Goal: Task Accomplishment & Management: Use online tool/utility

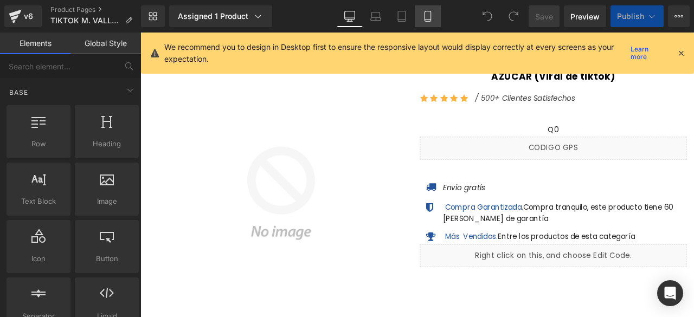
click at [428, 17] on icon at bounding box center [427, 16] width 11 height 11
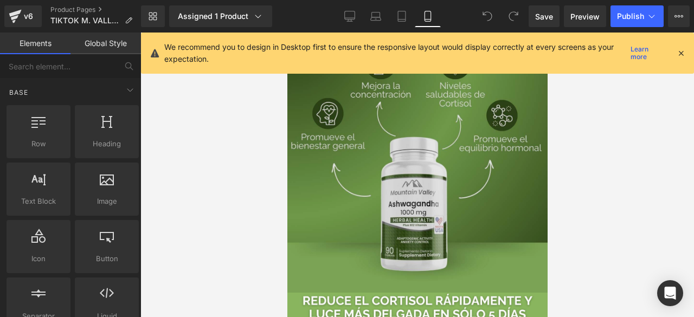
click at [467, 104] on img at bounding box center [417, 163] width 260 height 260
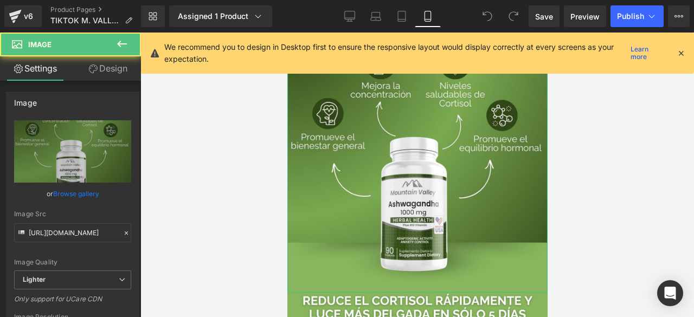
click at [124, 76] on link "Design" at bounding box center [108, 68] width 70 height 24
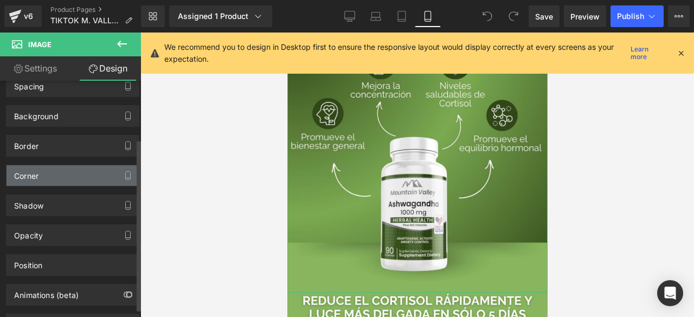
scroll to position [91, 0]
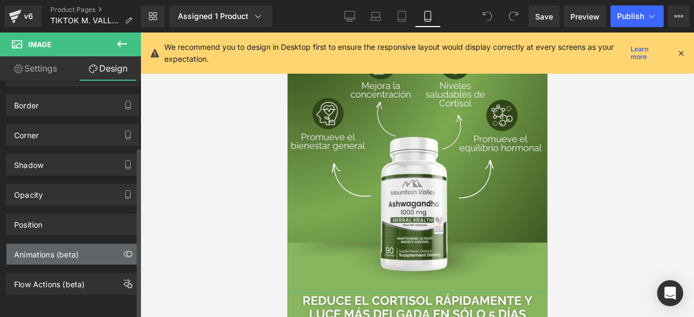
click at [79, 250] on div "Animations (beta)" at bounding box center [46, 251] width 65 height 15
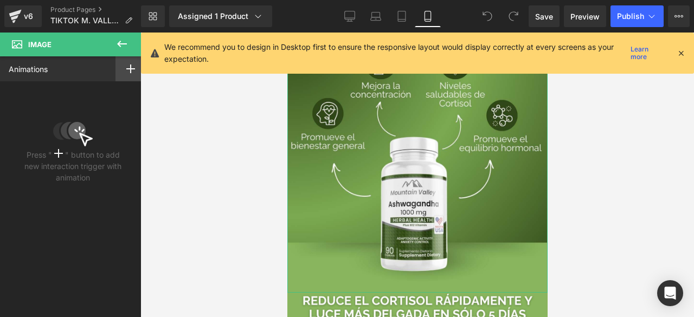
click at [130, 73] on div at bounding box center [131, 68] width 30 height 25
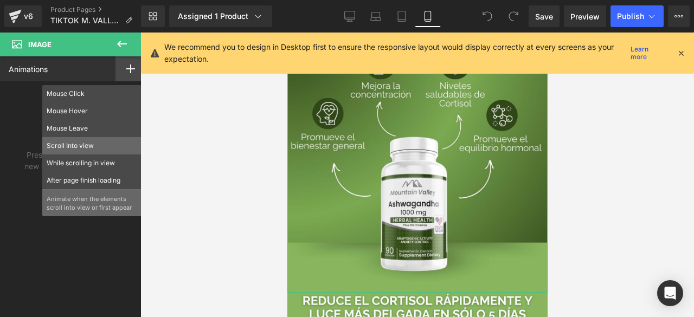
click at [75, 147] on p "Scroll Into view" at bounding box center [92, 146] width 91 height 10
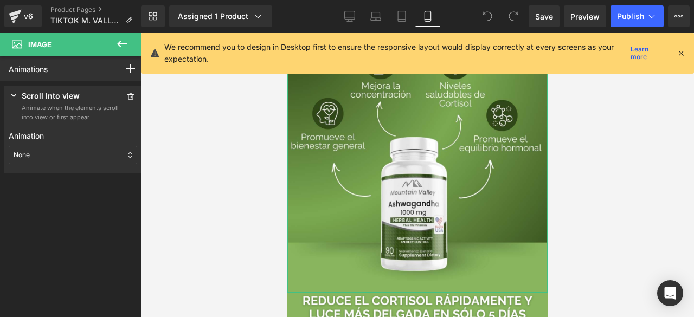
click at [93, 160] on div "None" at bounding box center [73, 155] width 129 height 18
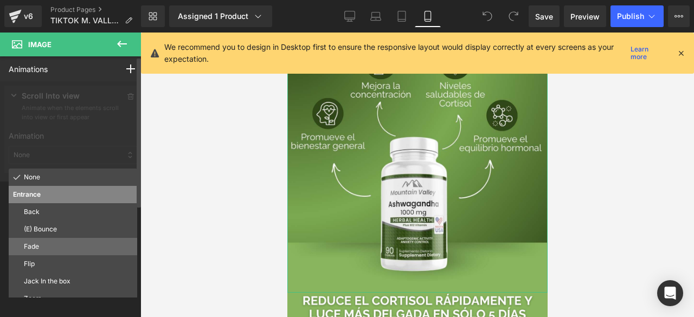
click at [69, 248] on p "Fade" at bounding box center [78, 247] width 109 height 10
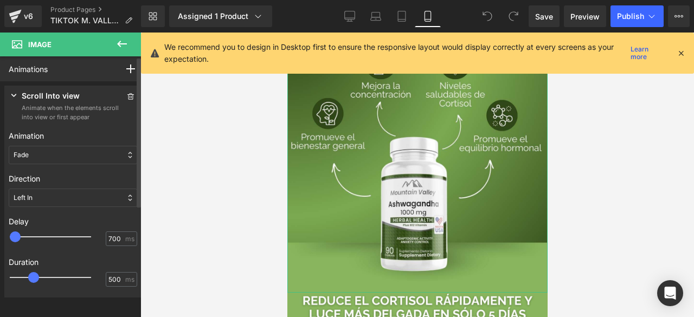
click at [45, 234] on div at bounding box center [57, 237] width 81 height 22
type input "500"
click at [37, 238] on div at bounding box center [57, 237] width 81 height 22
click at [48, 277] on div at bounding box center [57, 278] width 81 height 22
click at [45, 276] on span at bounding box center [41, 277] width 11 height 11
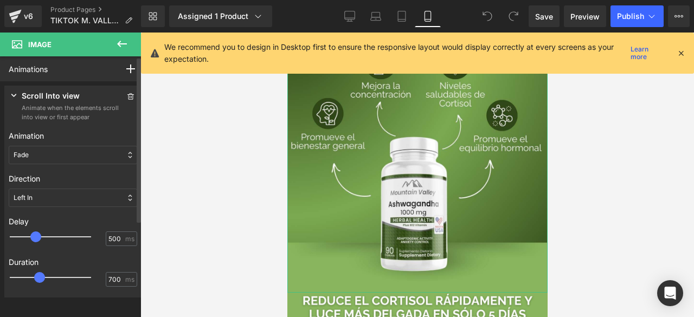
type input "750"
click at [49, 277] on span at bounding box center [44, 277] width 11 height 11
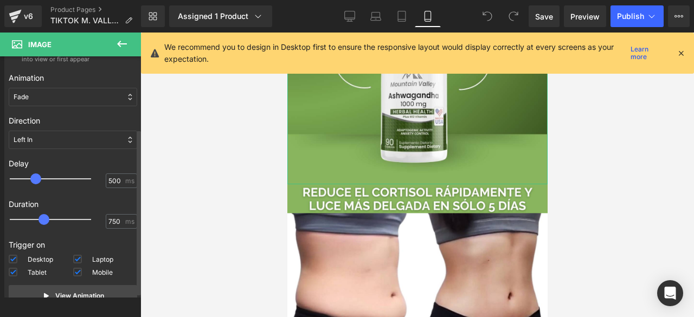
scroll to position [107, 0]
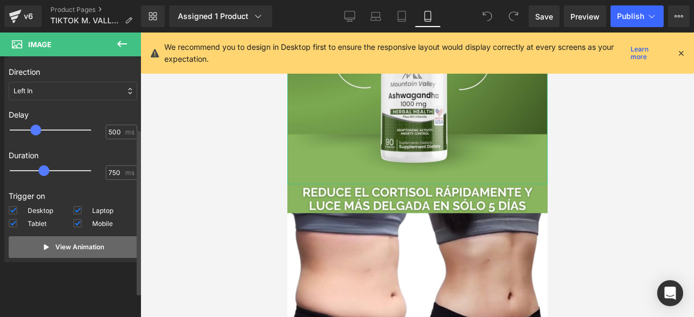
click at [78, 248] on p "View Animation" at bounding box center [79, 247] width 49 height 10
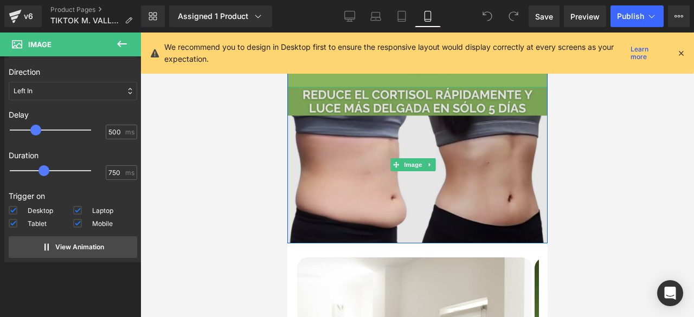
scroll to position [217, 0]
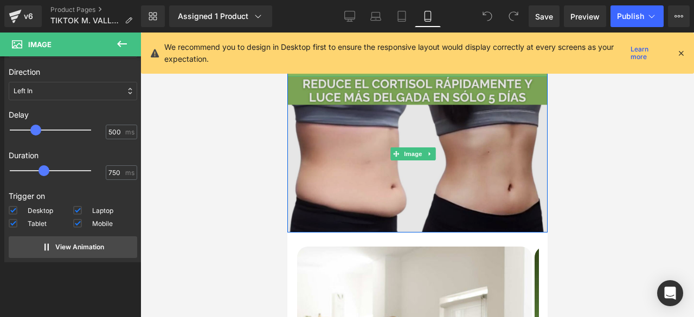
click at [371, 159] on img at bounding box center [417, 154] width 260 height 157
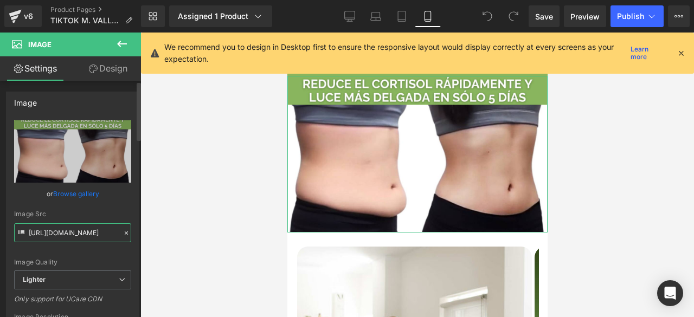
click at [76, 231] on input "[URL][DOMAIN_NAME]" at bounding box center [72, 232] width 117 height 19
click at [409, 148] on span "Image" at bounding box center [413, 154] width 23 height 13
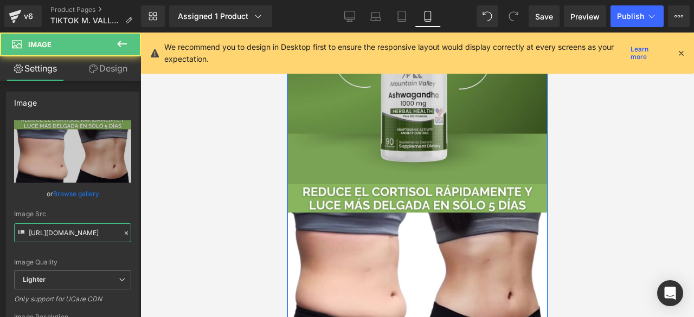
scroll to position [108, 0]
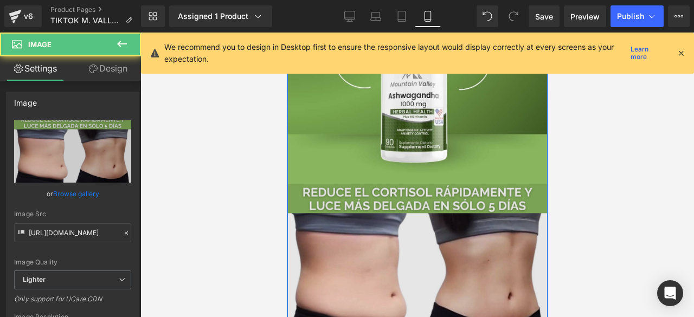
click at [503, 232] on img at bounding box center [417, 262] width 260 height 157
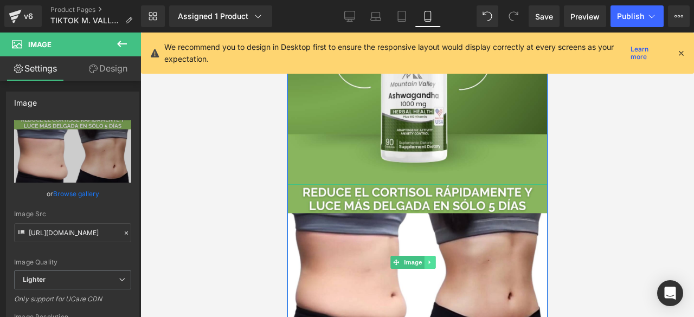
click at [430, 261] on icon at bounding box center [429, 263] width 2 height 4
click at [434, 260] on icon at bounding box center [435, 263] width 6 height 6
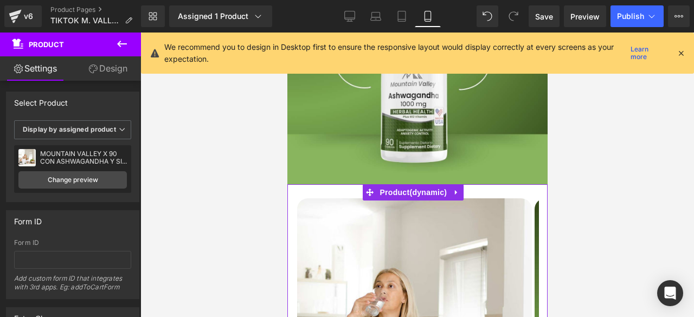
click at [109, 62] on link "Design" at bounding box center [108, 68] width 70 height 24
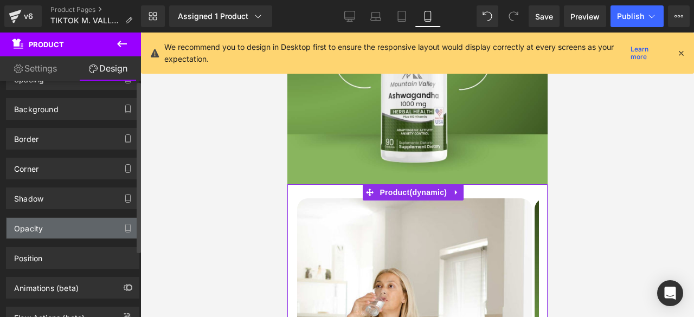
scroll to position [91, 0]
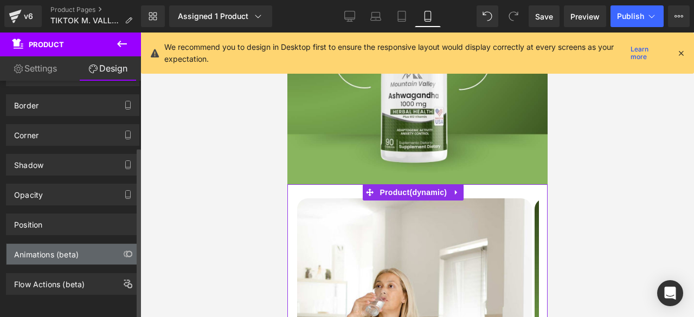
click at [79, 244] on div "Animations (beta)" at bounding box center [46, 251] width 65 height 15
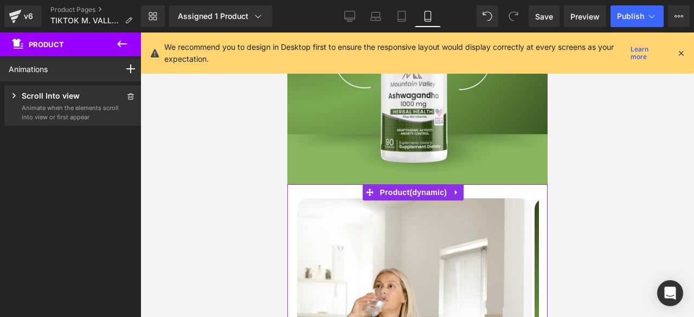
click at [28, 100] on p "Scroll Into view" at bounding box center [51, 97] width 58 height 14
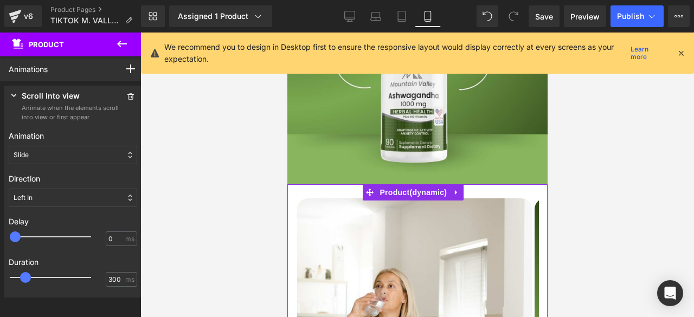
scroll to position [107, 0]
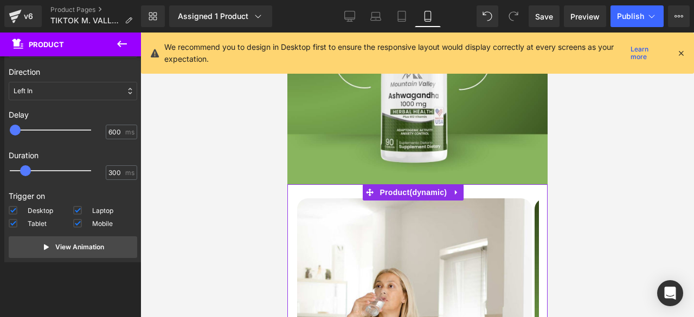
click at [41, 130] on div at bounding box center [57, 130] width 81 height 22
type input "500"
click at [37, 130] on span at bounding box center [35, 130] width 11 height 11
click at [41, 170] on div at bounding box center [57, 171] width 81 height 22
type input "750"
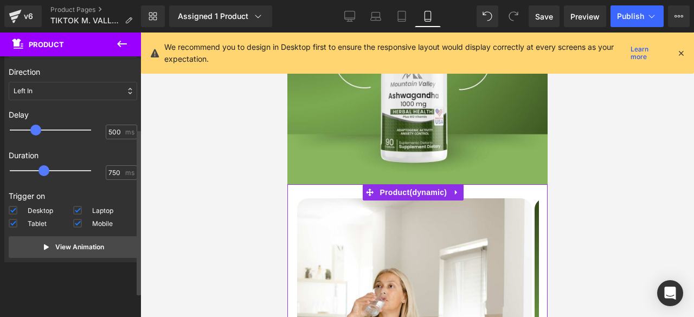
drag, startPoint x: 41, startPoint y: 170, endPoint x: 47, endPoint y: 171, distance: 5.5
click at [47, 171] on span at bounding box center [44, 170] width 11 height 11
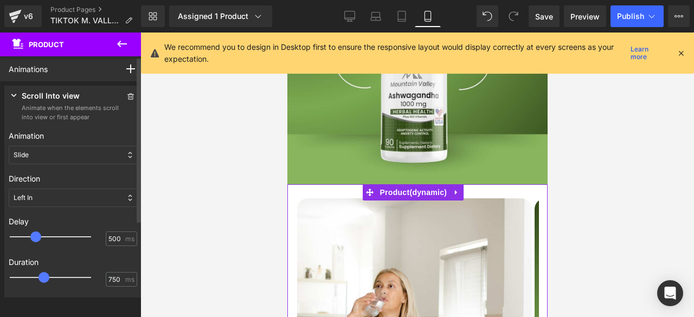
click at [53, 156] on div "Slide" at bounding box center [73, 155] width 129 height 18
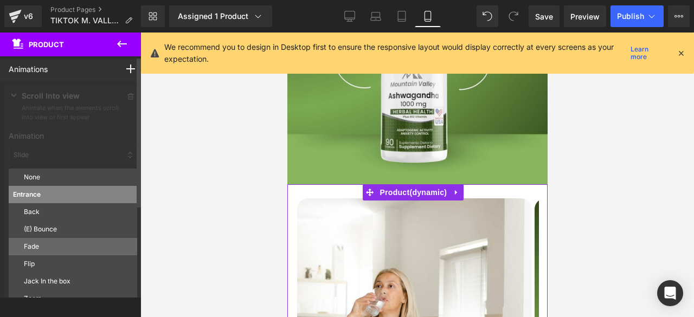
click at [54, 242] on p "Fade" at bounding box center [78, 247] width 109 height 10
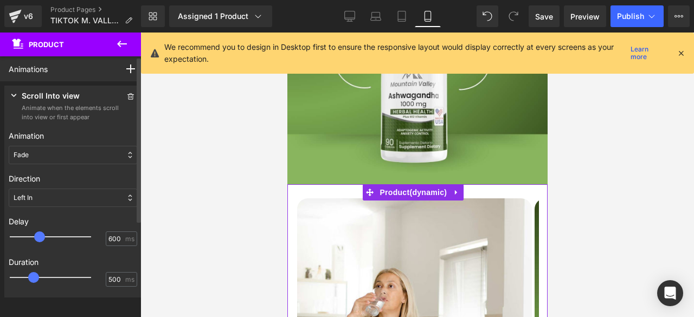
click at [42, 234] on div at bounding box center [57, 237] width 81 height 22
type input "500"
click at [39, 236] on span at bounding box center [35, 237] width 11 height 11
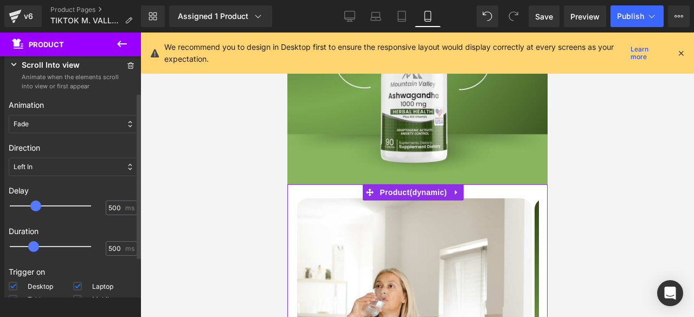
scroll to position [54, 0]
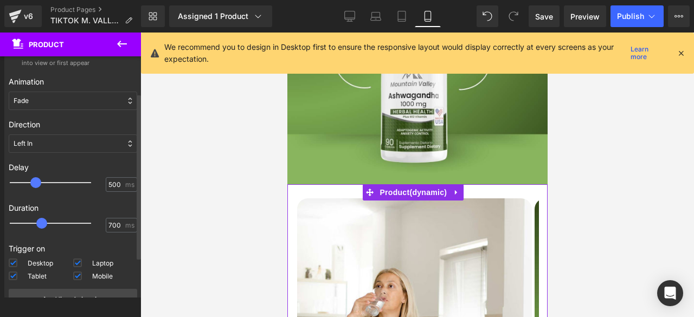
type input "750"
drag, startPoint x: 34, startPoint y: 225, endPoint x: 46, endPoint y: 226, distance: 12.0
click at [46, 226] on span at bounding box center [44, 223] width 11 height 11
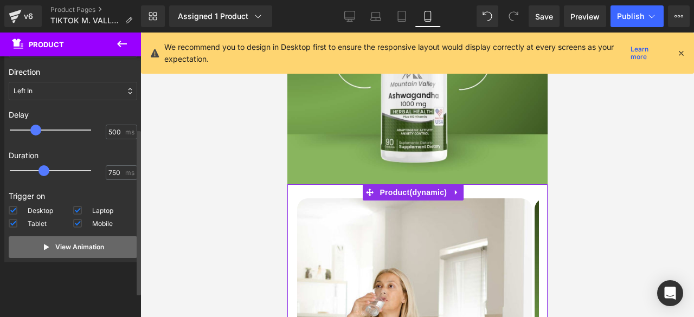
click at [57, 245] on p "View Animation" at bounding box center [79, 247] width 49 height 10
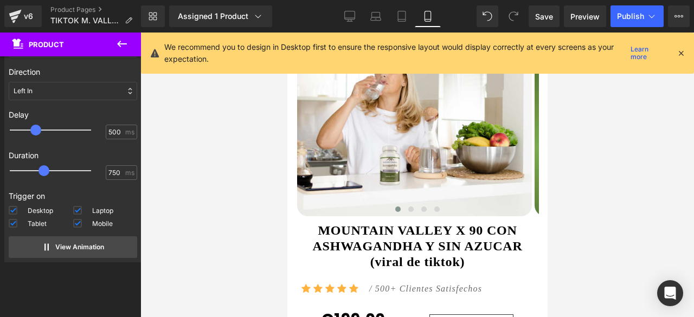
scroll to position [488, 0]
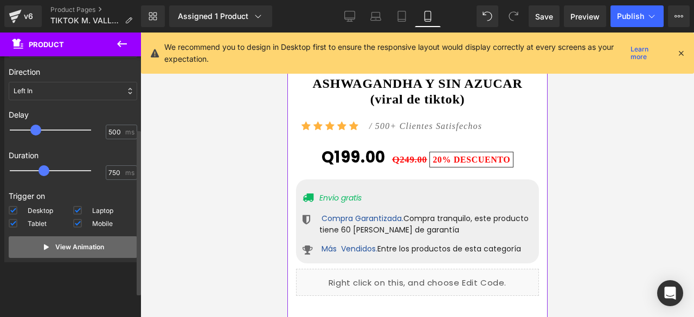
click at [110, 243] on button "View Animation" at bounding box center [73, 247] width 129 height 22
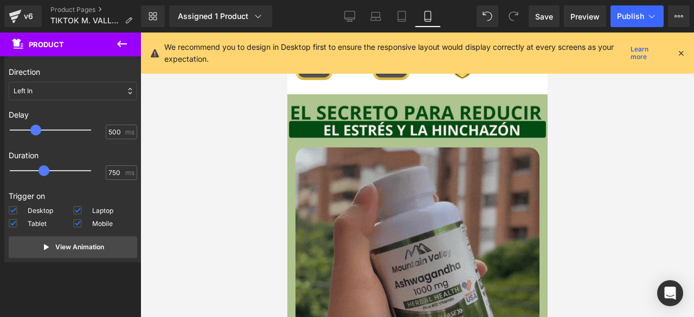
scroll to position [759, 0]
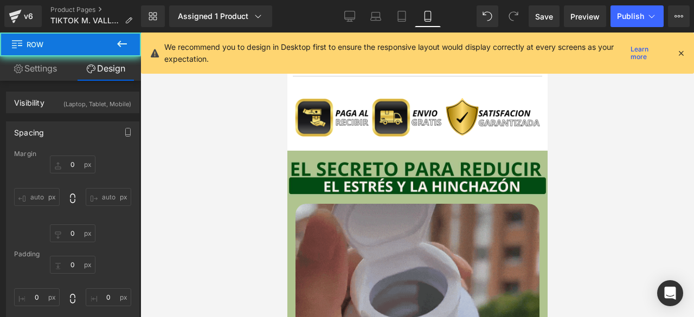
scroll to position [976, 0]
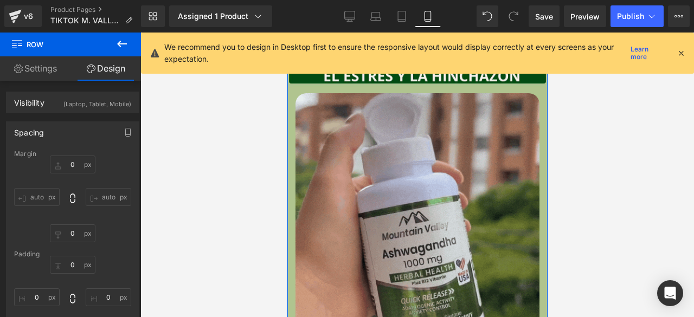
click at [101, 68] on link "Design" at bounding box center [105, 68] width 70 height 24
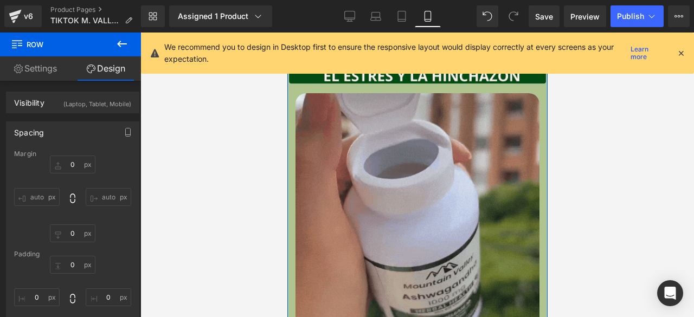
click at [106, 73] on link "Design" at bounding box center [105, 68] width 70 height 24
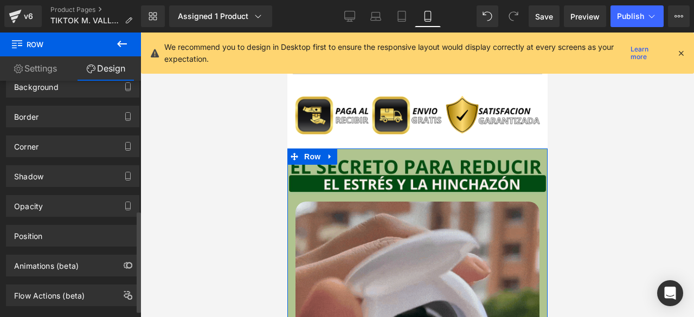
scroll to position [316, 0]
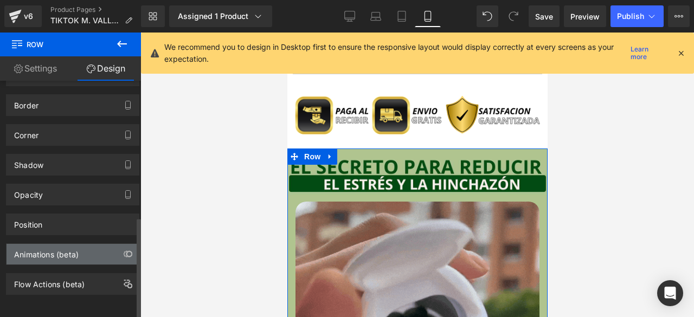
click at [56, 252] on div "Animations (beta)" at bounding box center [73, 254] width 132 height 21
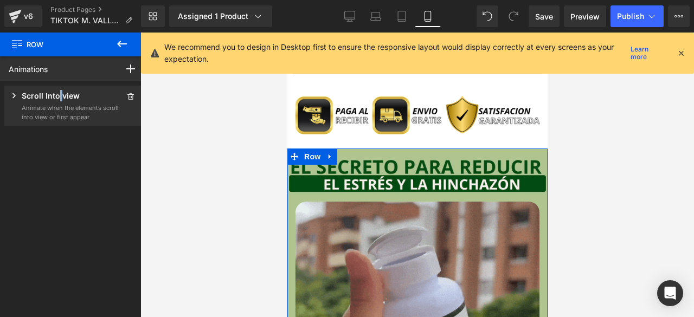
click at [60, 100] on p "Scroll Into view" at bounding box center [51, 97] width 58 height 14
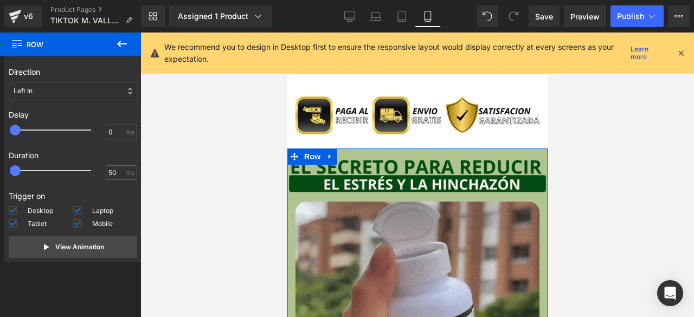
scroll to position [0, 0]
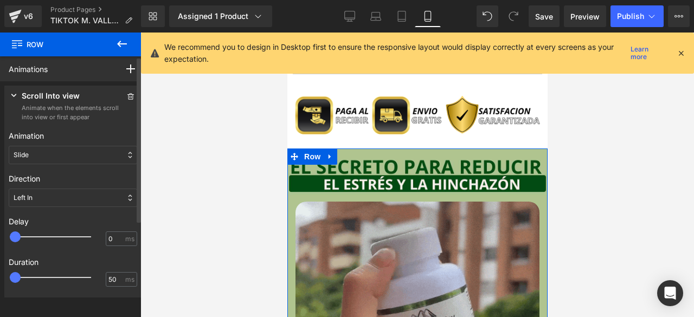
click at [41, 154] on div "Slide" at bounding box center [73, 155] width 129 height 18
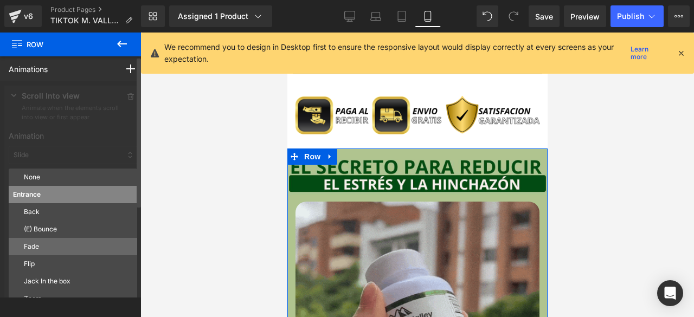
click at [51, 245] on p "Fade" at bounding box center [78, 247] width 109 height 10
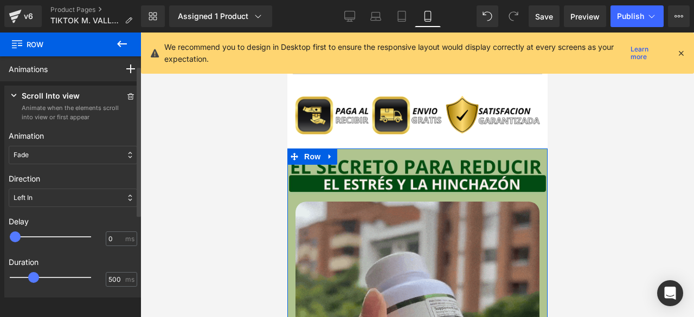
scroll to position [54, 0]
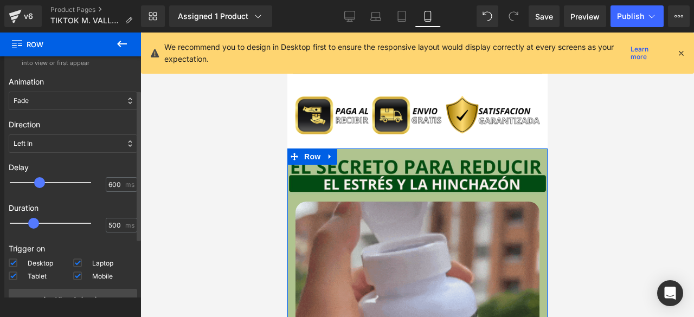
click at [43, 181] on div at bounding box center [57, 183] width 81 height 22
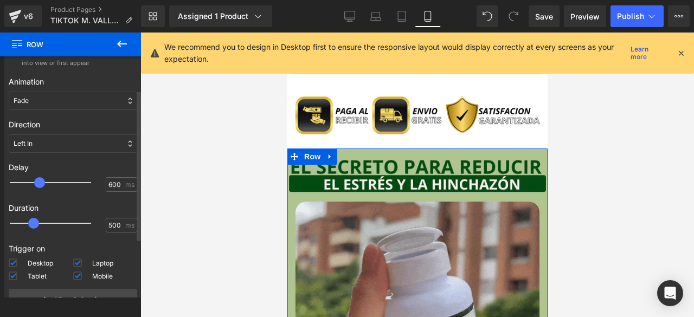
type input "500"
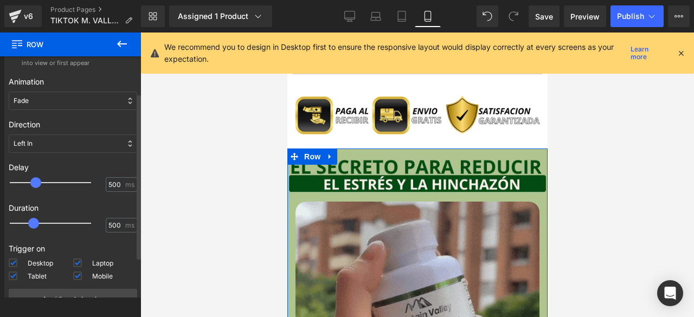
click at [40, 181] on span at bounding box center [35, 182] width 11 height 11
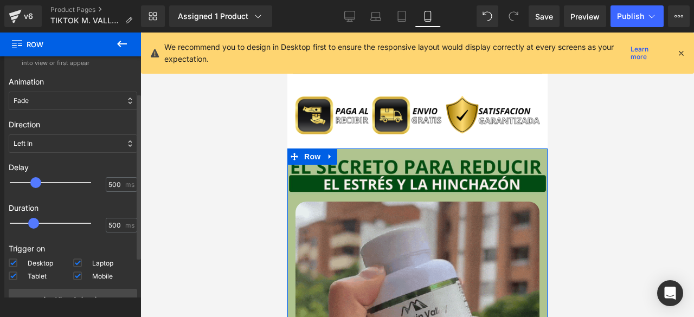
type input "750"
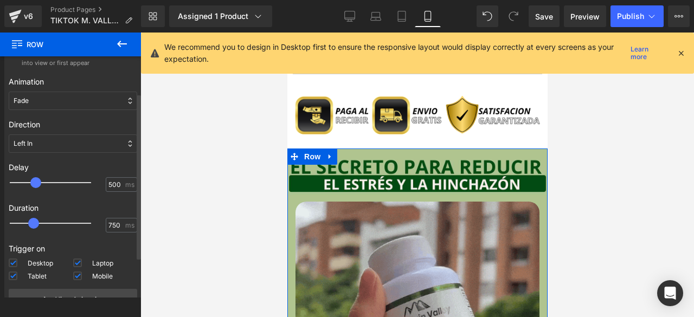
click at [46, 226] on div at bounding box center [57, 224] width 81 height 22
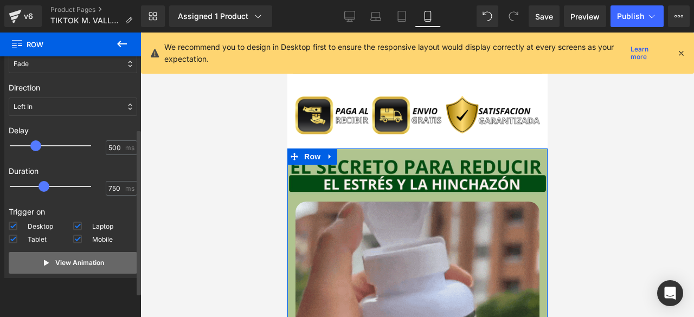
scroll to position [107, 0]
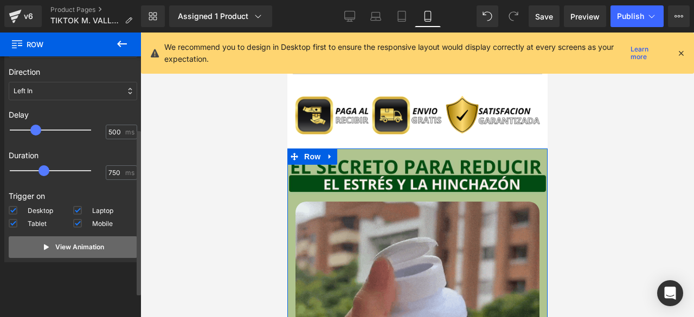
click at [50, 240] on button "View Animation" at bounding box center [73, 247] width 129 height 22
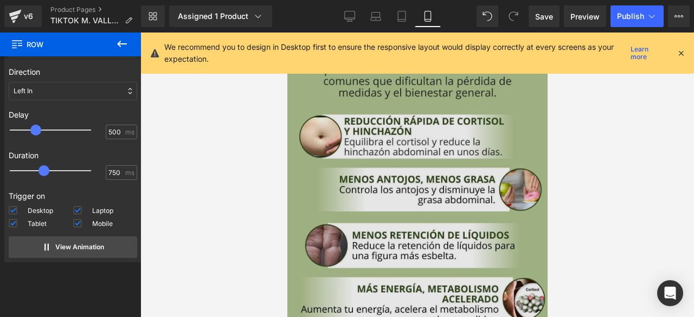
scroll to position [1627, 0]
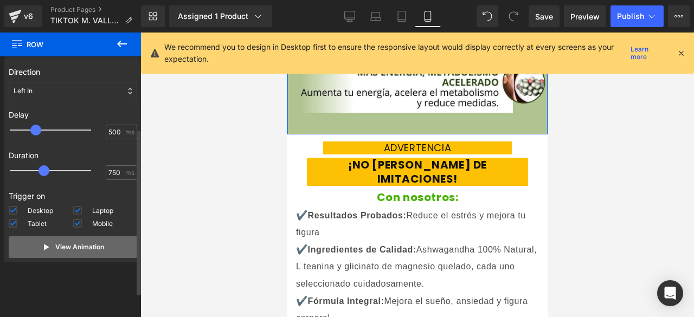
click at [86, 252] on button "View Animation" at bounding box center [73, 247] width 129 height 22
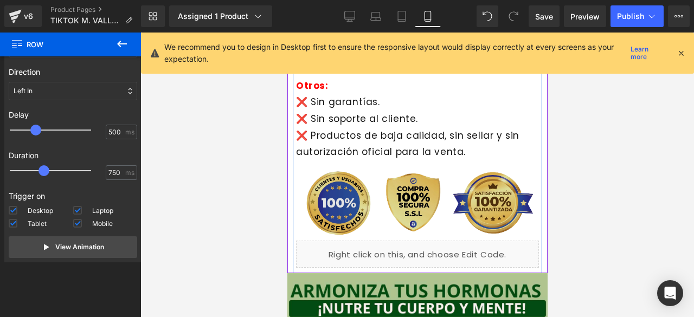
scroll to position [2061, 0]
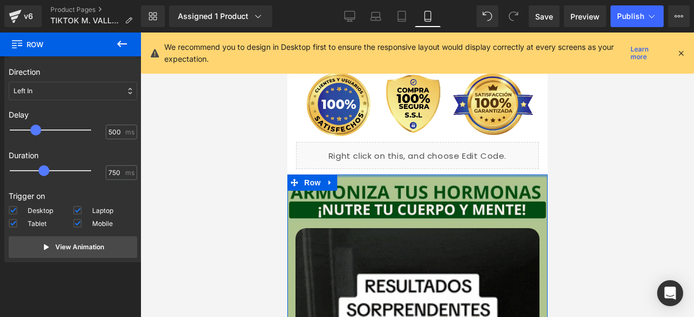
click at [535, 175] on div at bounding box center [417, 176] width 260 height 3
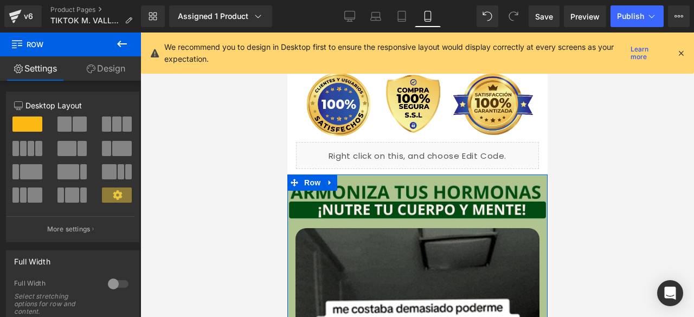
click at [110, 72] on link "Design" at bounding box center [105, 68] width 70 height 24
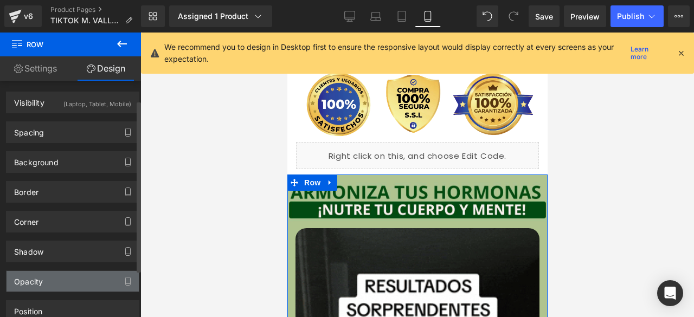
scroll to position [91, 0]
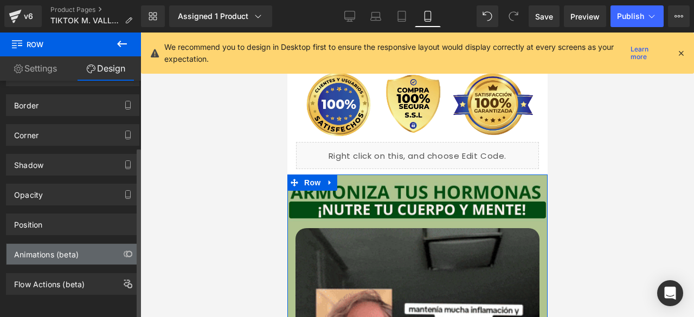
click at [66, 248] on div "Animations (beta)" at bounding box center [46, 251] width 65 height 15
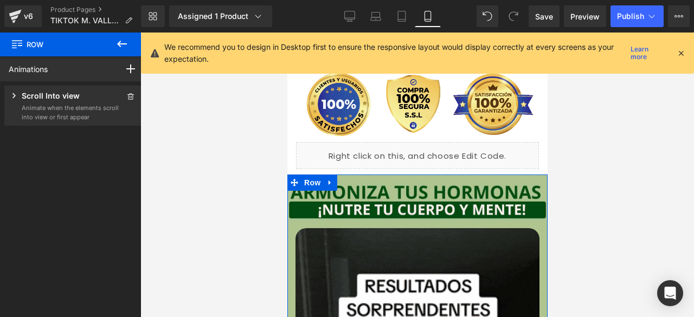
click at [67, 90] on p "Scroll Into view" at bounding box center [51, 97] width 58 height 14
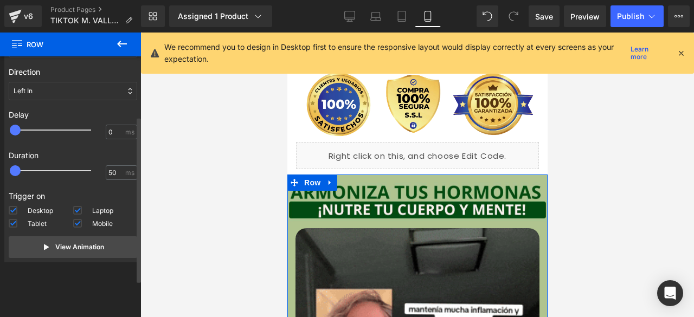
scroll to position [0, 0]
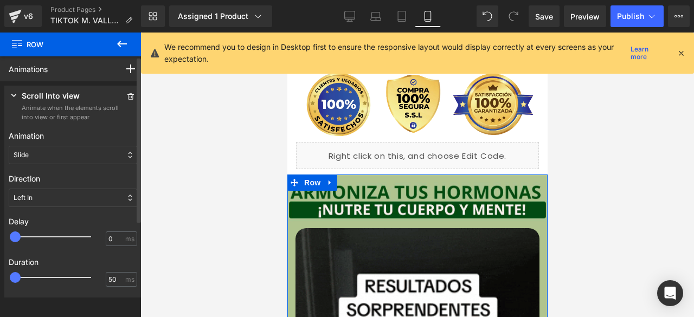
click at [33, 159] on div "Slide" at bounding box center [73, 155] width 129 height 18
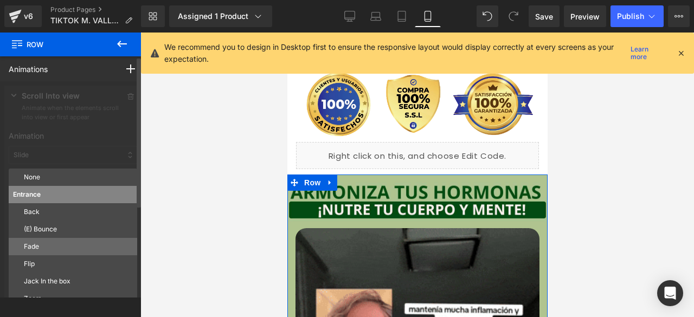
click at [54, 249] on p "Fade" at bounding box center [78, 247] width 109 height 10
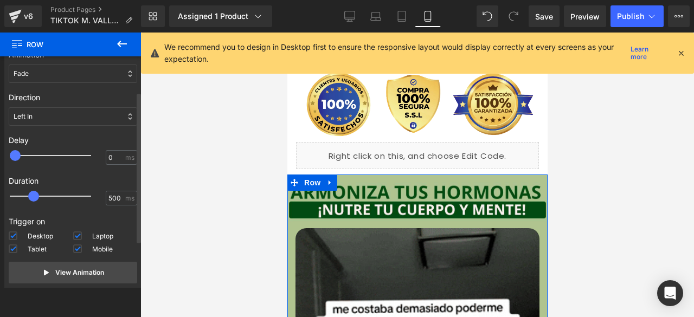
scroll to position [107, 0]
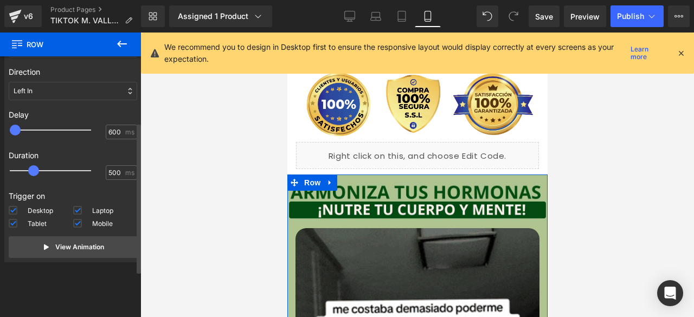
click at [40, 130] on div at bounding box center [57, 130] width 81 height 22
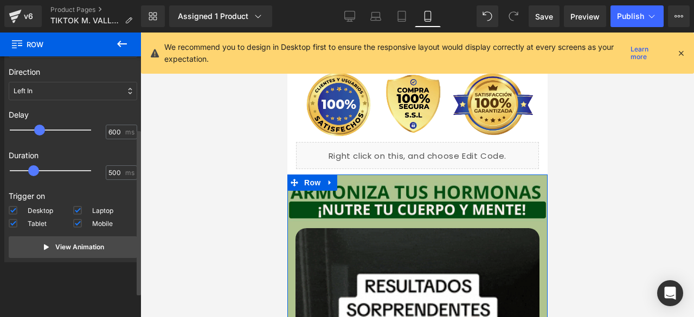
type input "500"
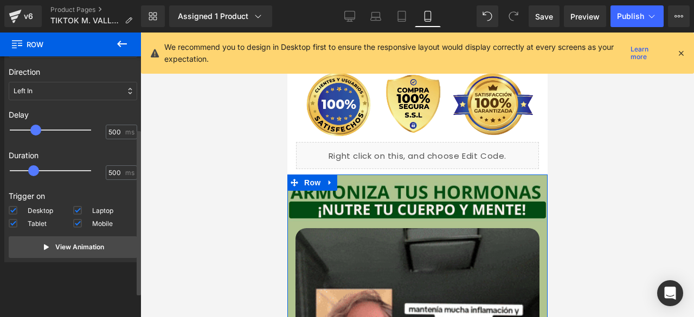
click at [39, 129] on span at bounding box center [35, 130] width 11 height 11
click at [43, 166] on div at bounding box center [57, 171] width 81 height 22
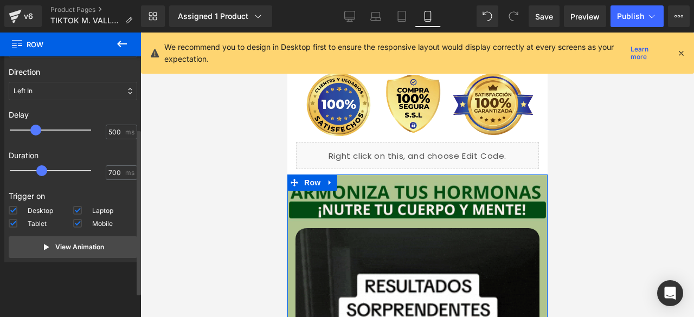
type input "750"
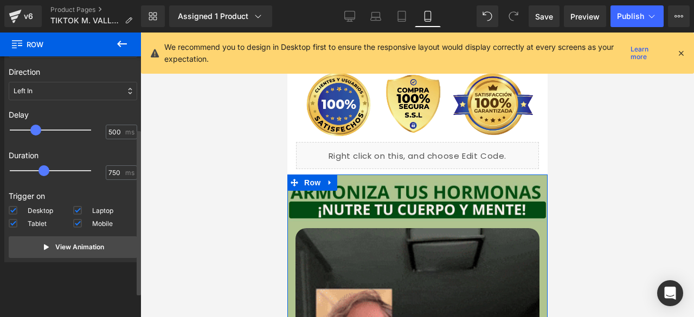
click at [48, 171] on span at bounding box center [44, 170] width 11 height 11
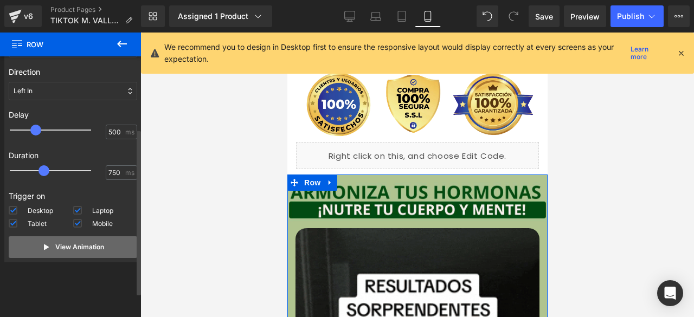
click at [67, 245] on p "View Animation" at bounding box center [79, 247] width 49 height 10
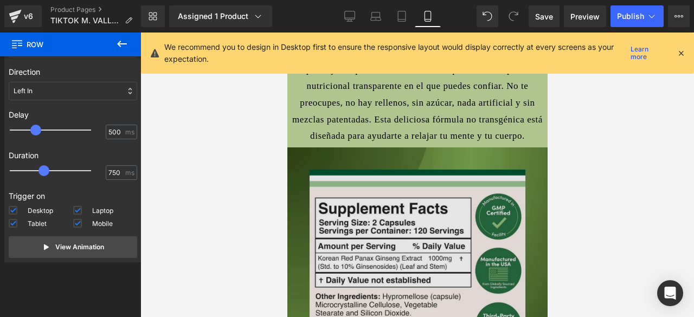
scroll to position [2766, 0]
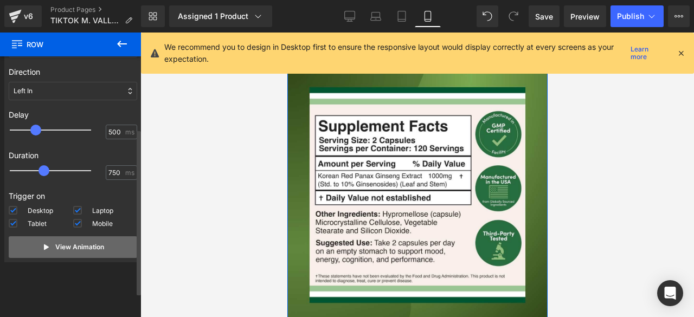
click at [81, 250] on p "View Animation" at bounding box center [79, 247] width 49 height 10
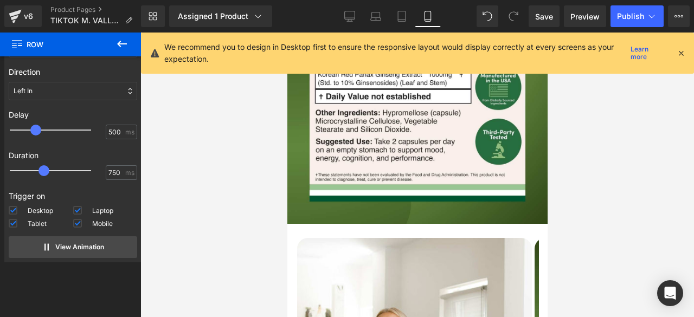
scroll to position [2928, 0]
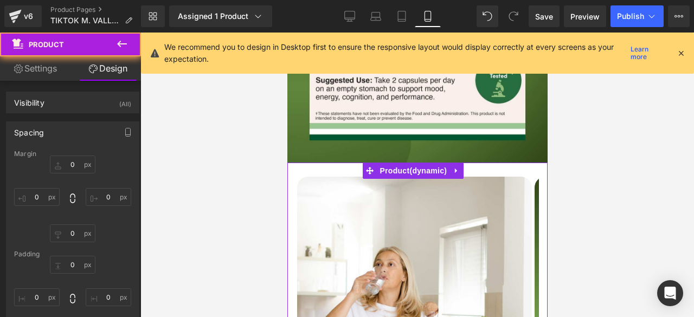
type input "0"
type input "4"
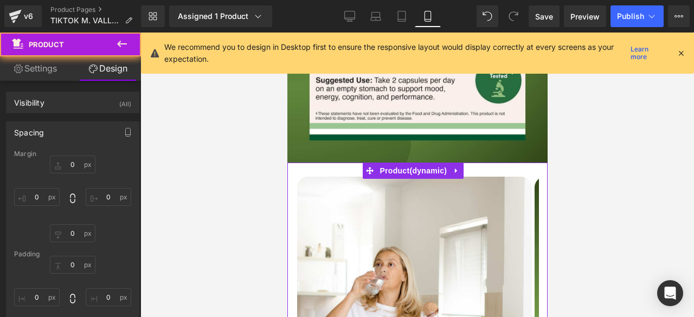
type input "10"
type input "0"
type input "10"
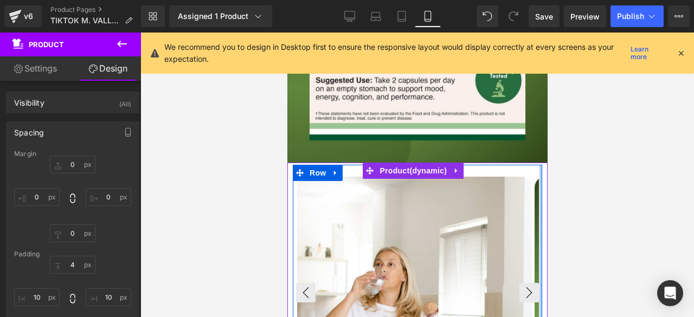
click at [528, 177] on img at bounding box center [414, 294] width 235 height 235
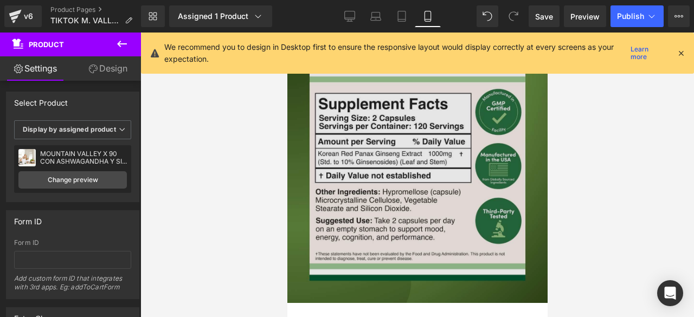
scroll to position [2787, 0]
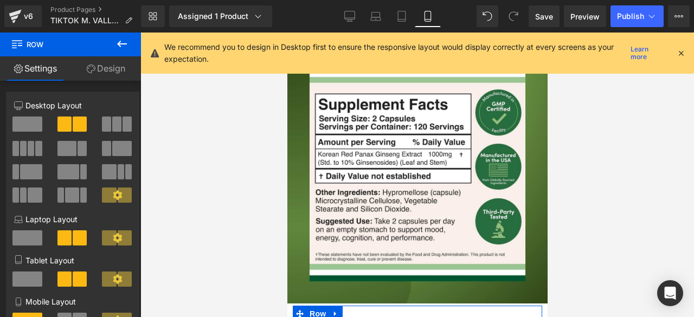
click at [107, 70] on link "Design" at bounding box center [105, 68] width 70 height 24
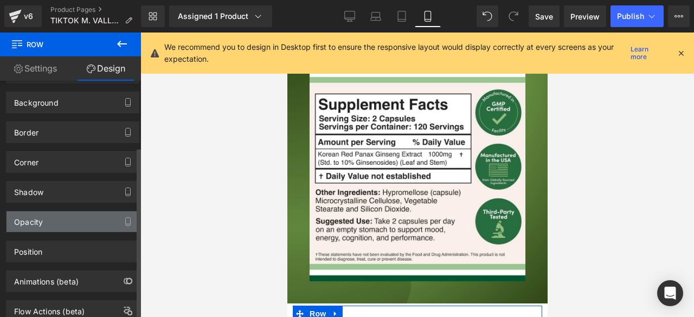
scroll to position [91, 0]
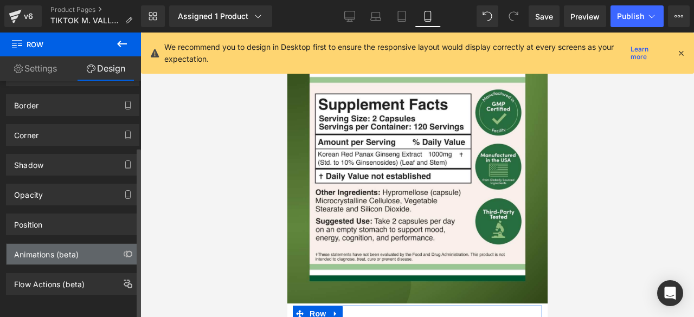
click at [59, 246] on div "Animations (beta)" at bounding box center [46, 251] width 65 height 15
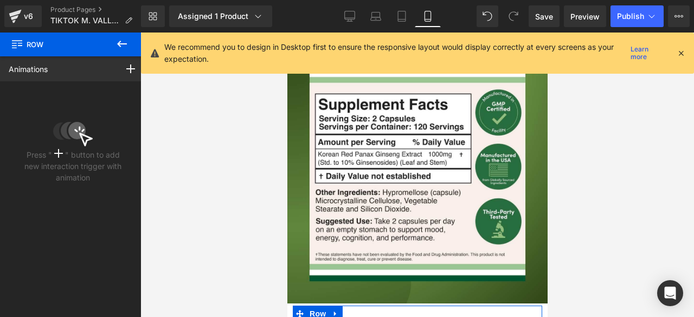
click at [49, 73] on div "Animations" at bounding box center [29, 69] width 59 height 24
click at [126, 71] on icon at bounding box center [130, 69] width 9 height 9
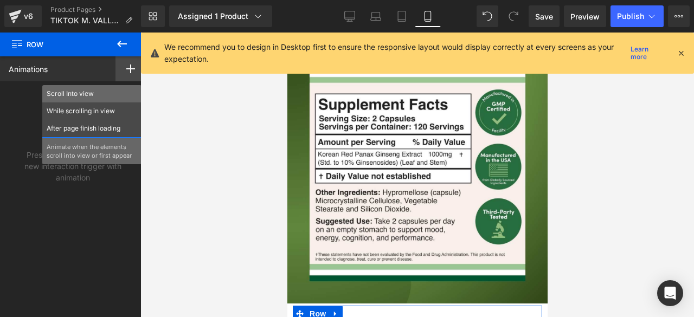
click at [75, 92] on p "Scroll Into view" at bounding box center [92, 94] width 91 height 10
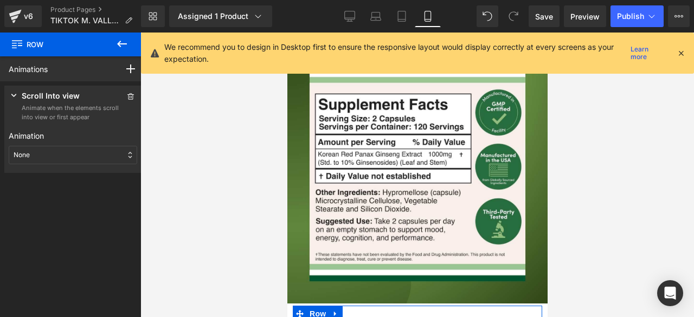
click at [29, 156] on p "None" at bounding box center [22, 155] width 16 height 10
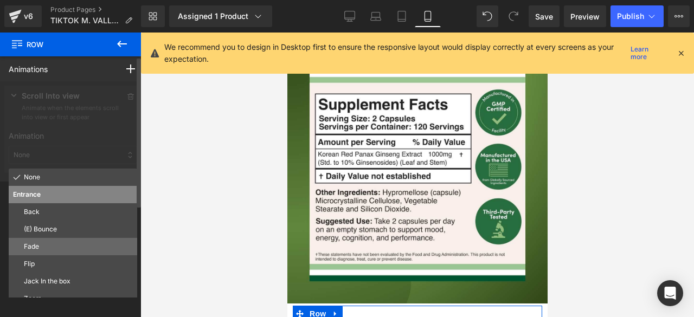
click at [45, 249] on p "Fade" at bounding box center [78, 247] width 109 height 10
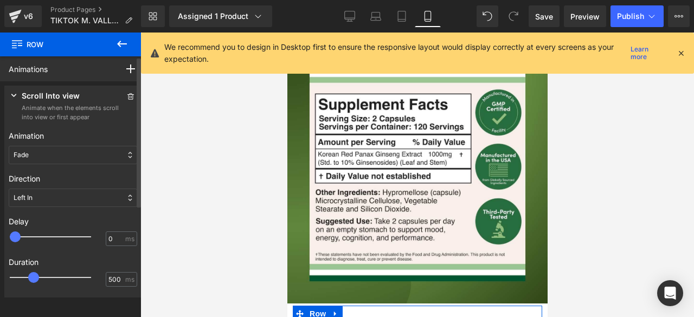
type input "500"
click at [36, 233] on div at bounding box center [57, 237] width 81 height 22
click at [44, 275] on div at bounding box center [57, 278] width 81 height 22
type input "750"
click at [48, 276] on span at bounding box center [44, 277] width 11 height 11
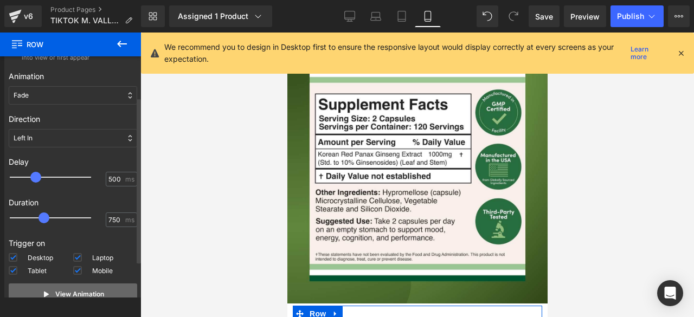
scroll to position [107, 0]
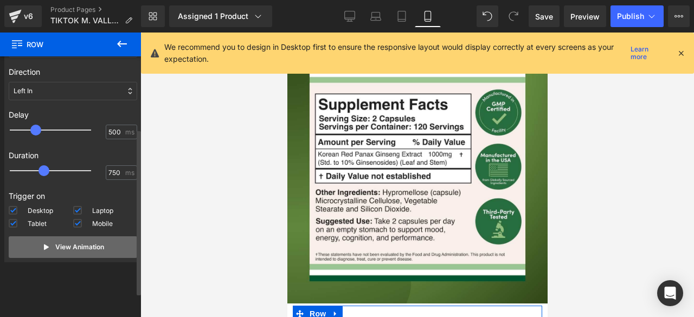
click at [65, 245] on p "View Animation" at bounding box center [79, 247] width 49 height 10
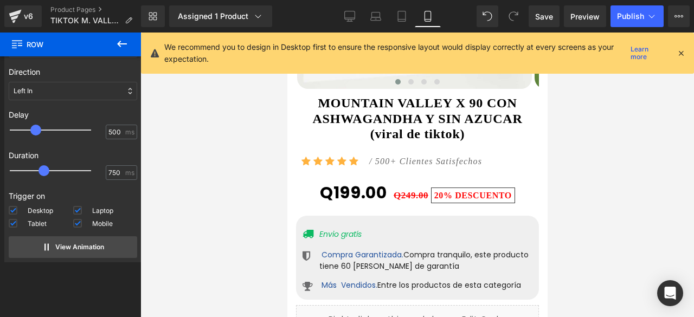
scroll to position [3384, 0]
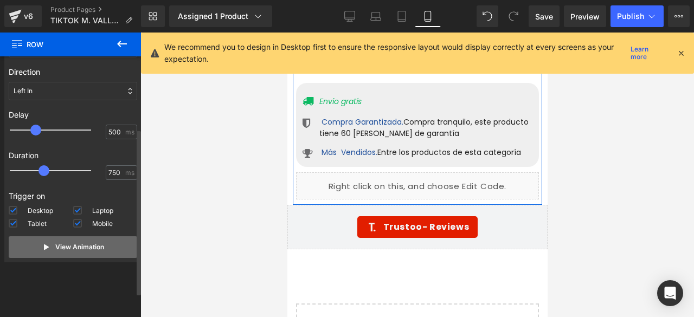
click at [103, 249] on button "View Animation" at bounding box center [73, 247] width 129 height 22
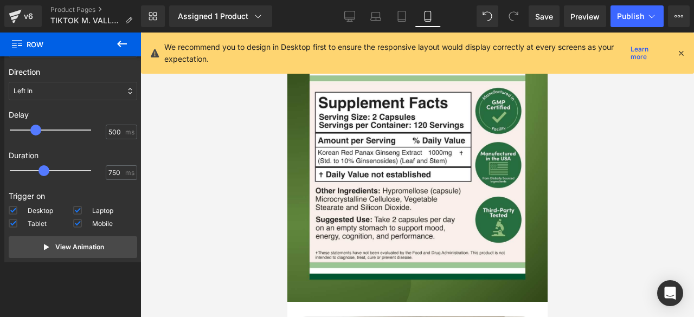
scroll to position [2705, 0]
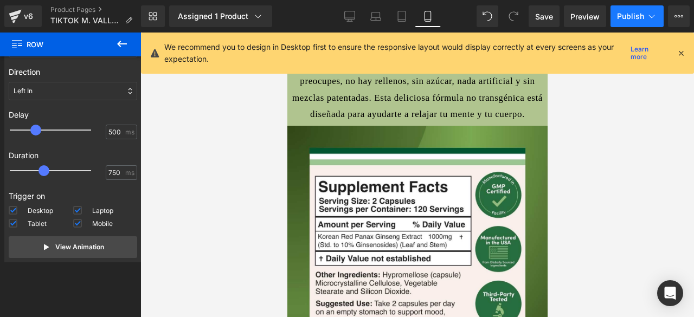
click at [626, 22] on button "Publish" at bounding box center [637, 16] width 53 height 22
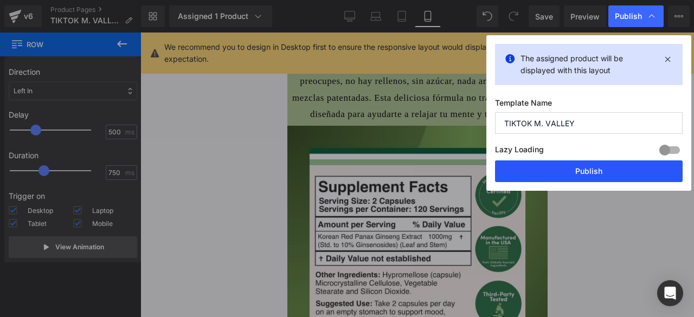
click at [586, 173] on button "Publish" at bounding box center [589, 172] width 188 height 22
